Goal: Task Accomplishment & Management: Use online tool/utility

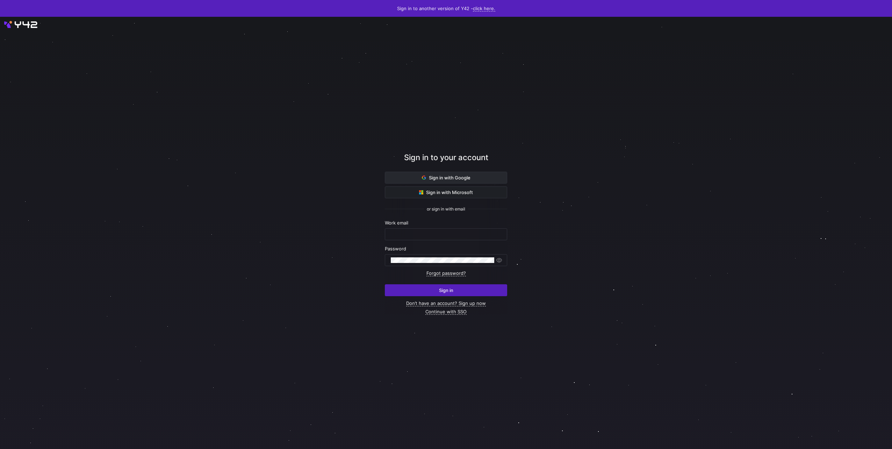
click at [462, 180] on span "Sign in with Google" at bounding box center [446, 178] width 49 height 6
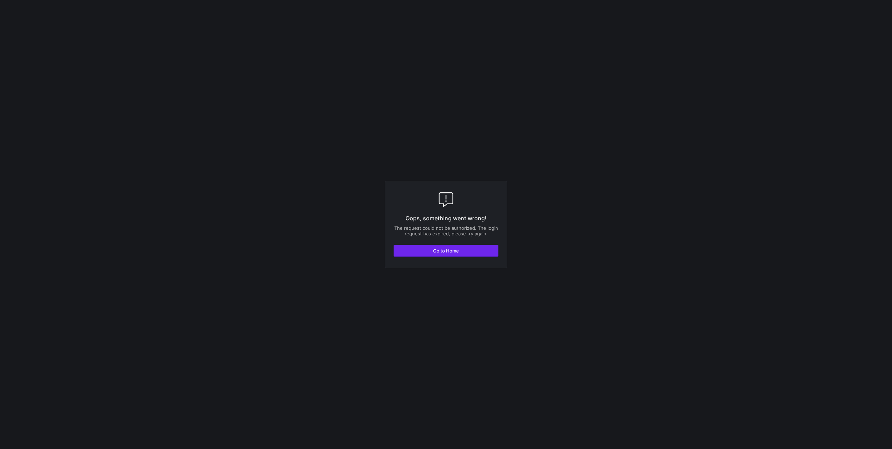
click at [449, 249] on span "Go to Home" at bounding box center [446, 251] width 26 height 6
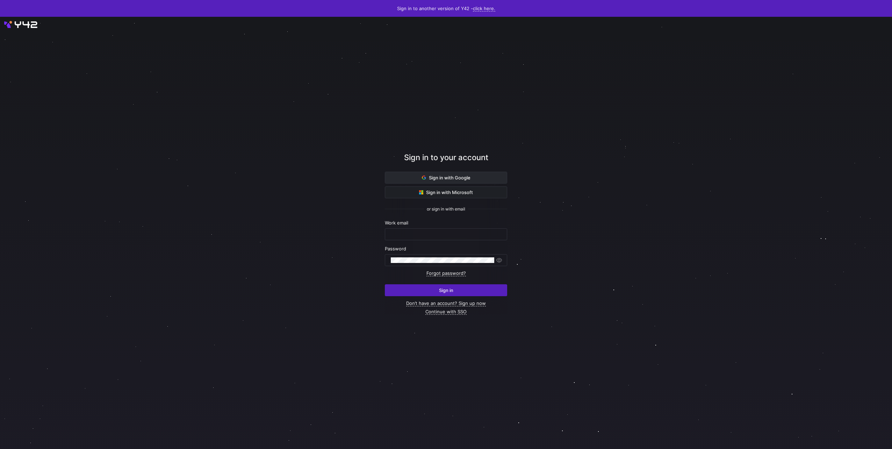
click at [430, 175] on span "Sign in with Google" at bounding box center [446, 178] width 49 height 6
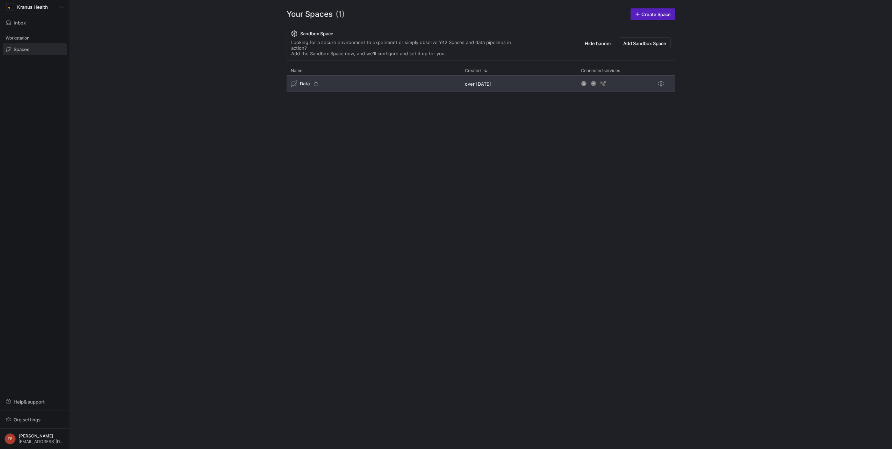
click at [345, 75] on div "Data" at bounding box center [374, 83] width 174 height 17
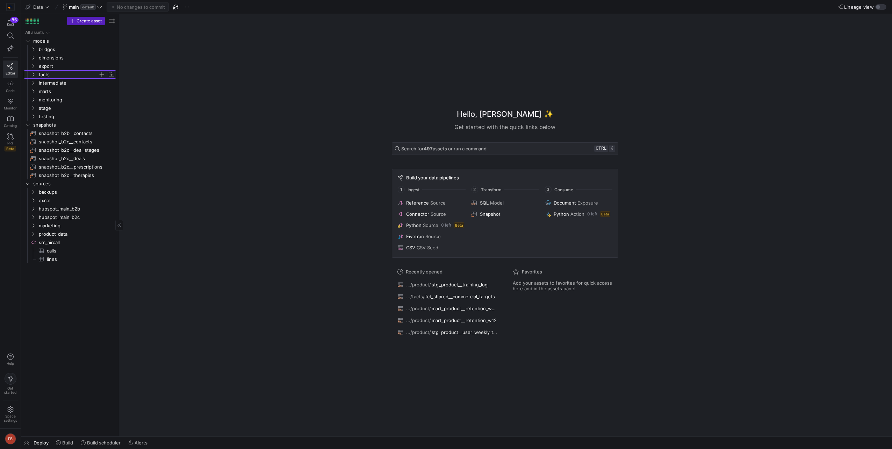
click at [55, 76] on span "facts" at bounding box center [68, 75] width 59 height 8
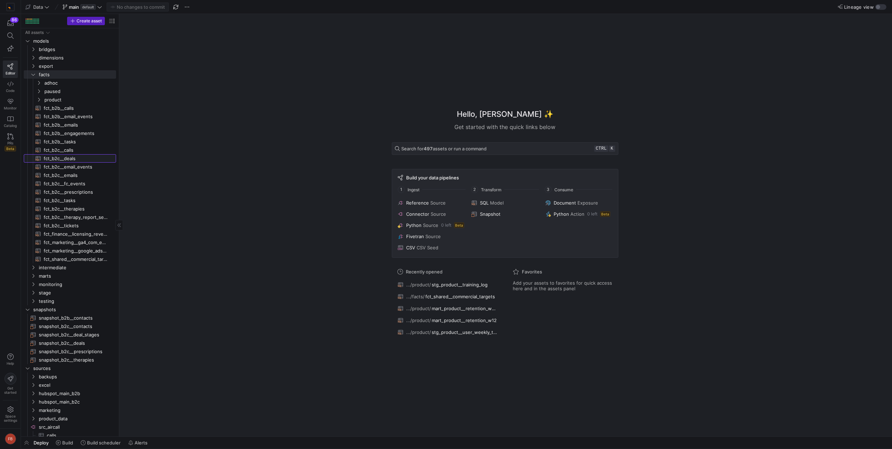
click at [63, 157] on span "fct_b2c__deals​​​​​​​​​​" at bounding box center [76, 159] width 64 height 8
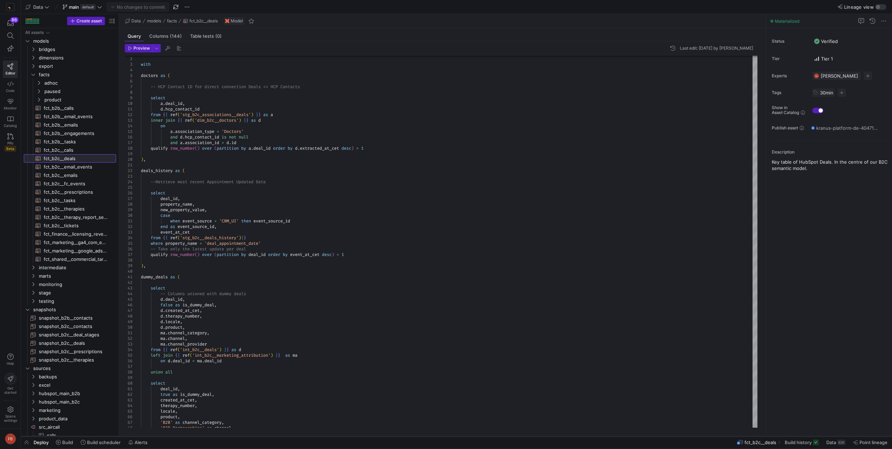
click at [793, 435] on div at bounding box center [456, 436] width 871 height 3
click at [797, 441] on span "Build history" at bounding box center [798, 442] width 27 height 6
